Goal: Task Accomplishment & Management: Manage account settings

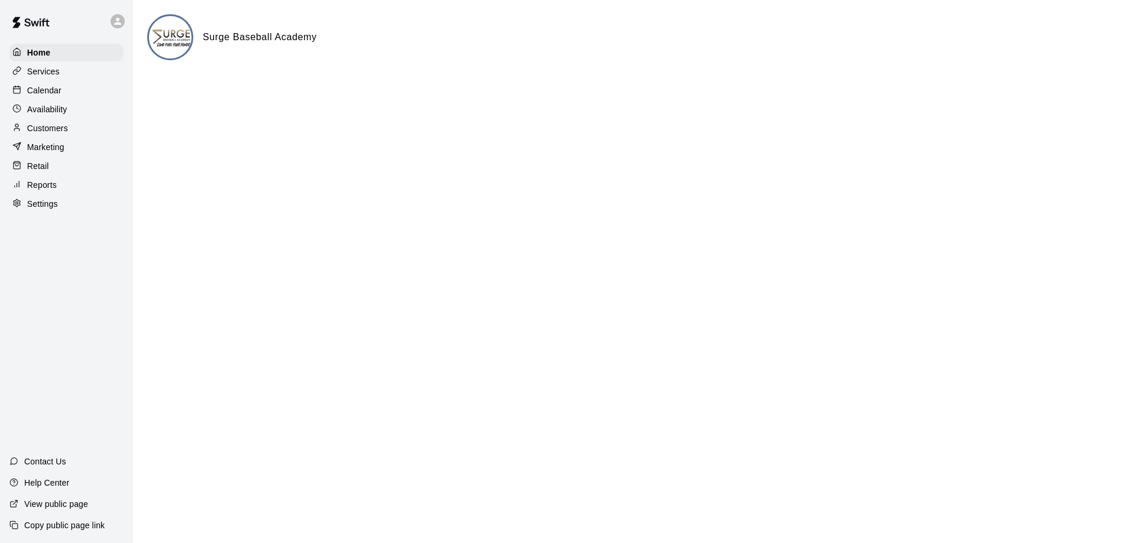
click at [61, 89] on p "Calendar" at bounding box center [44, 91] width 34 height 12
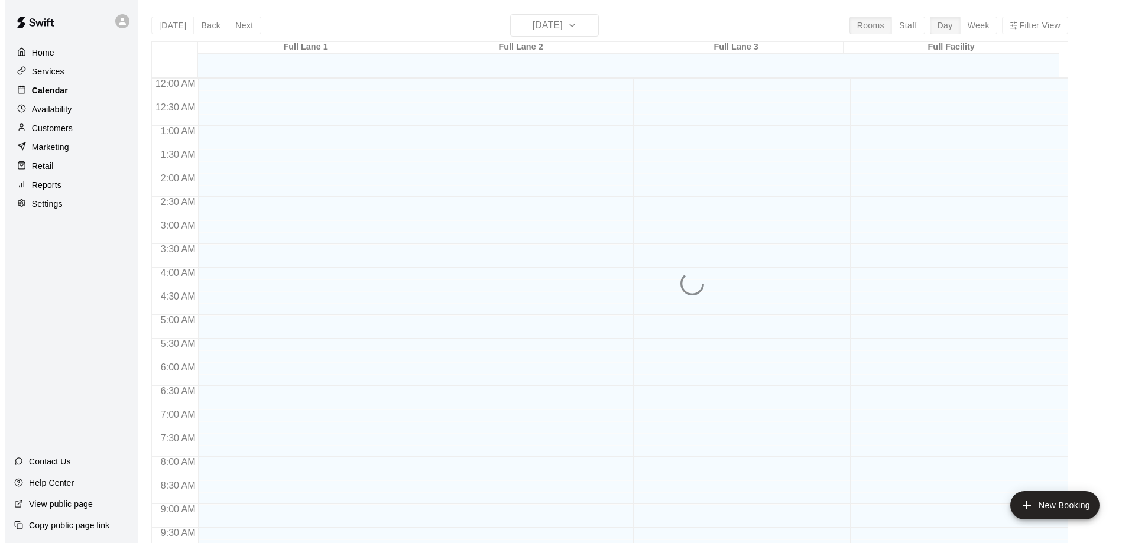
scroll to position [621, 0]
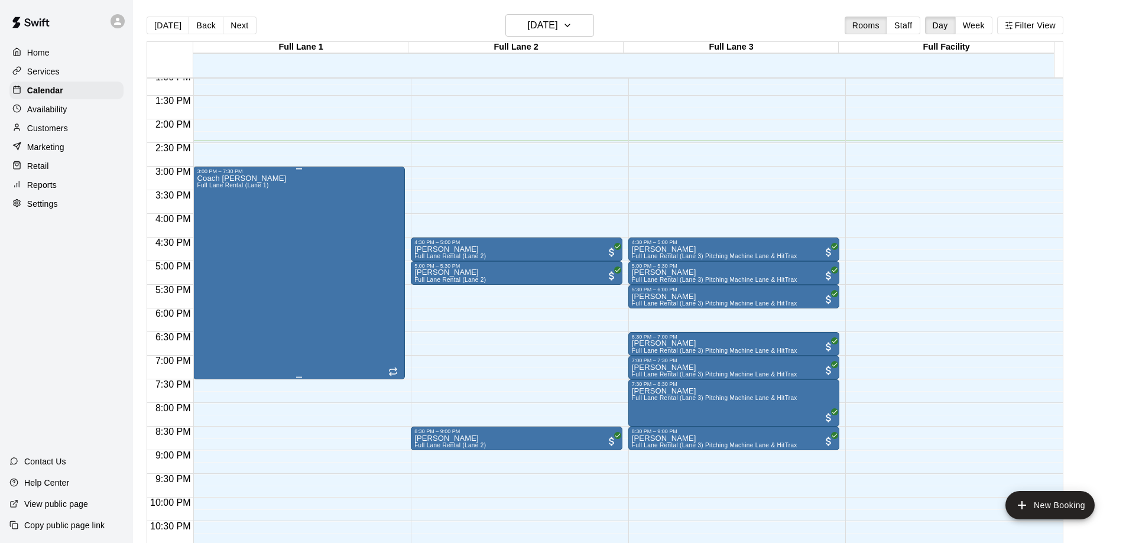
click at [294, 209] on div "Coach [PERSON_NAME] Full [PERSON_NAME] Rental (Lane 1)" at bounding box center [299, 445] width 205 height 543
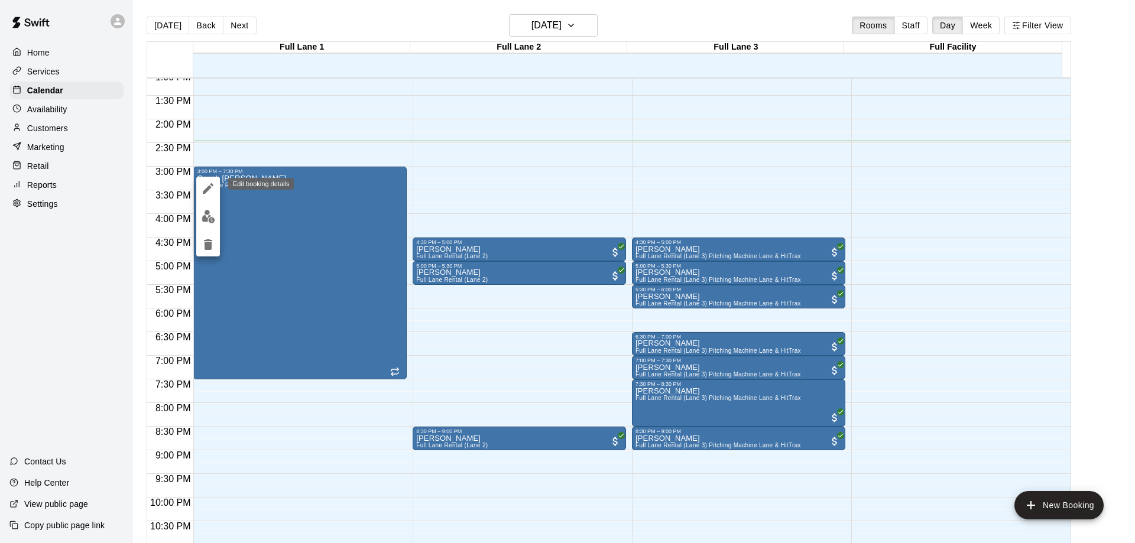
click at [205, 186] on icon "edit" at bounding box center [208, 188] width 14 height 14
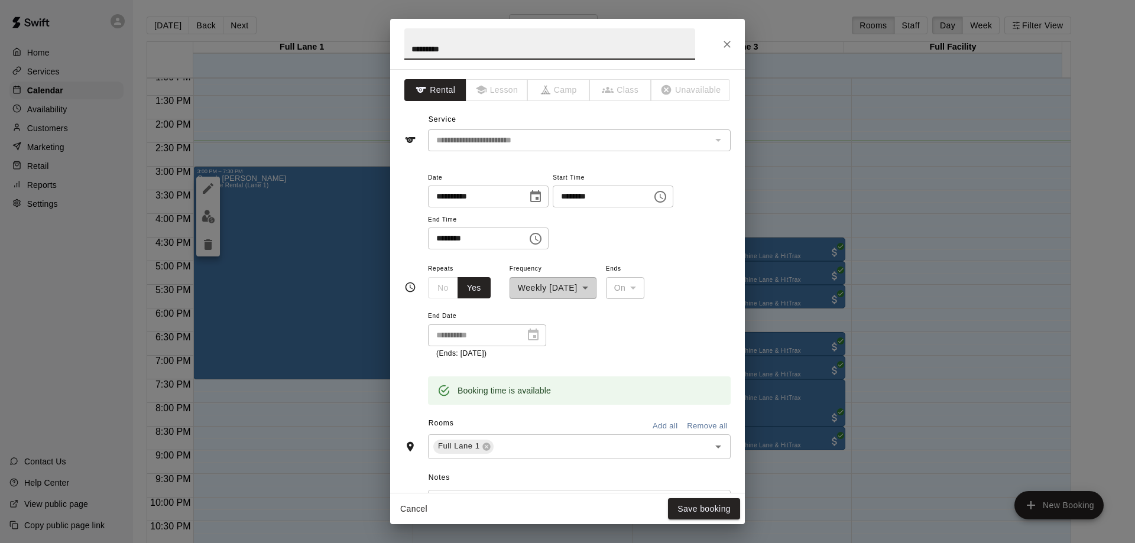
click at [667, 197] on icon "Choose time, selected time is 3:00 PM" at bounding box center [660, 197] width 14 height 14
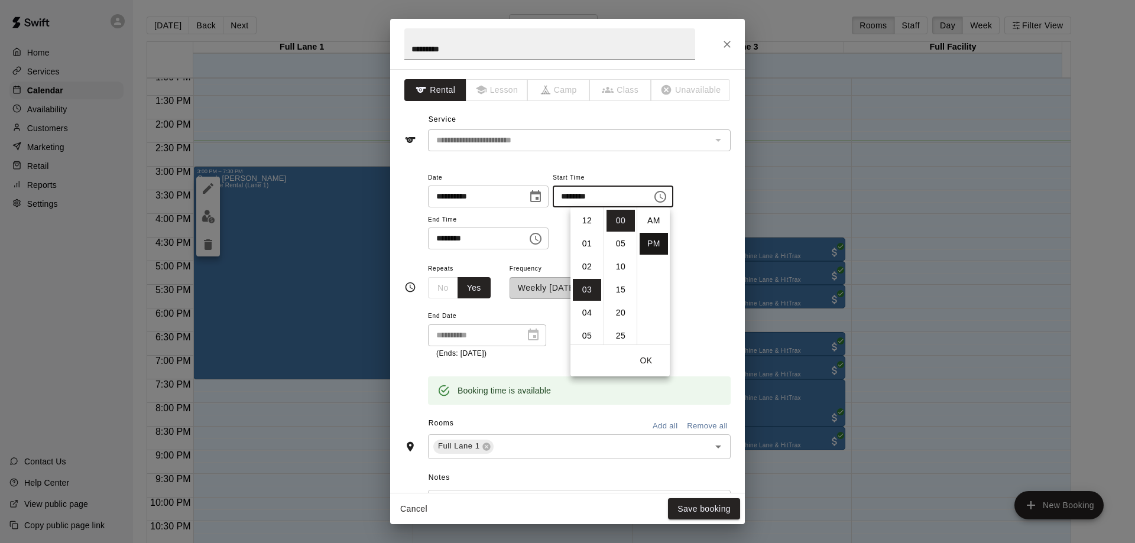
scroll to position [21, 0]
click at [587, 245] on li "04" at bounding box center [587, 244] width 28 height 22
type input "********"
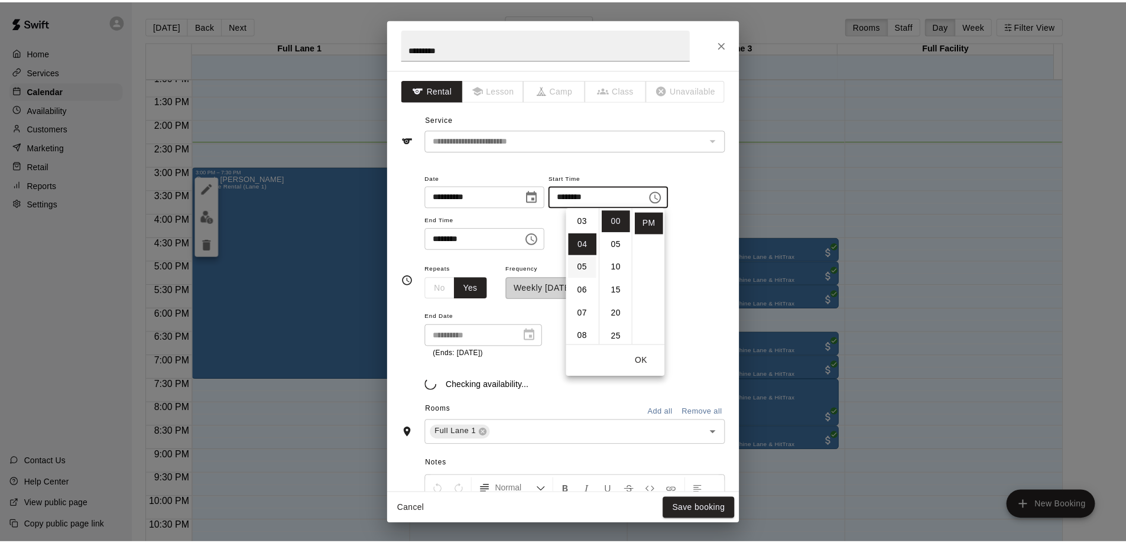
scroll to position [92, 0]
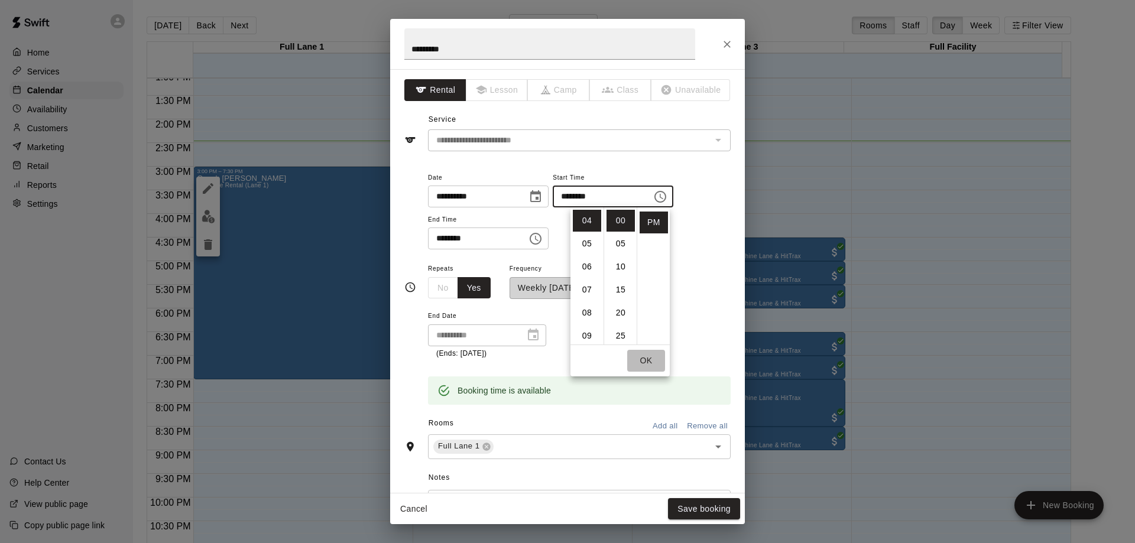
click at [649, 364] on button "OK" at bounding box center [646, 361] width 38 height 22
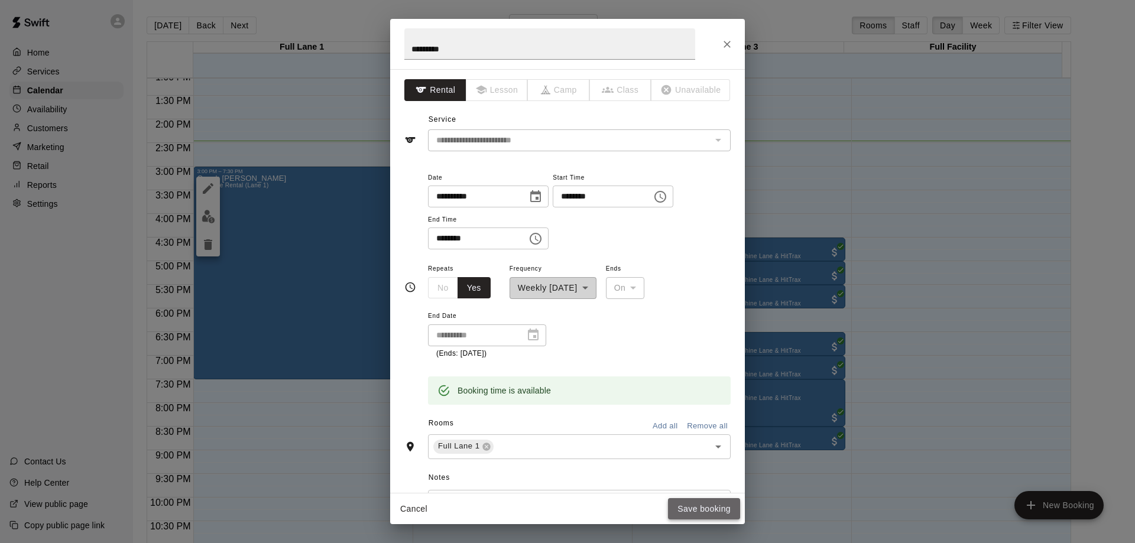
click at [709, 507] on button "Save booking" at bounding box center [704, 509] width 72 height 22
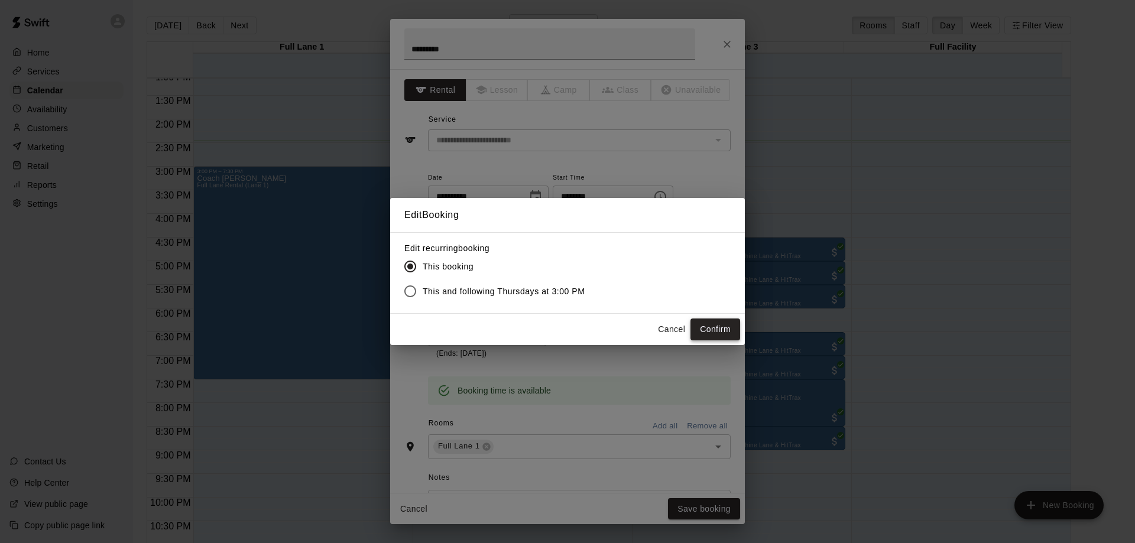
click at [717, 328] on button "Confirm" at bounding box center [715, 330] width 50 height 22
